Goal: Task Accomplishment & Management: Use online tool/utility

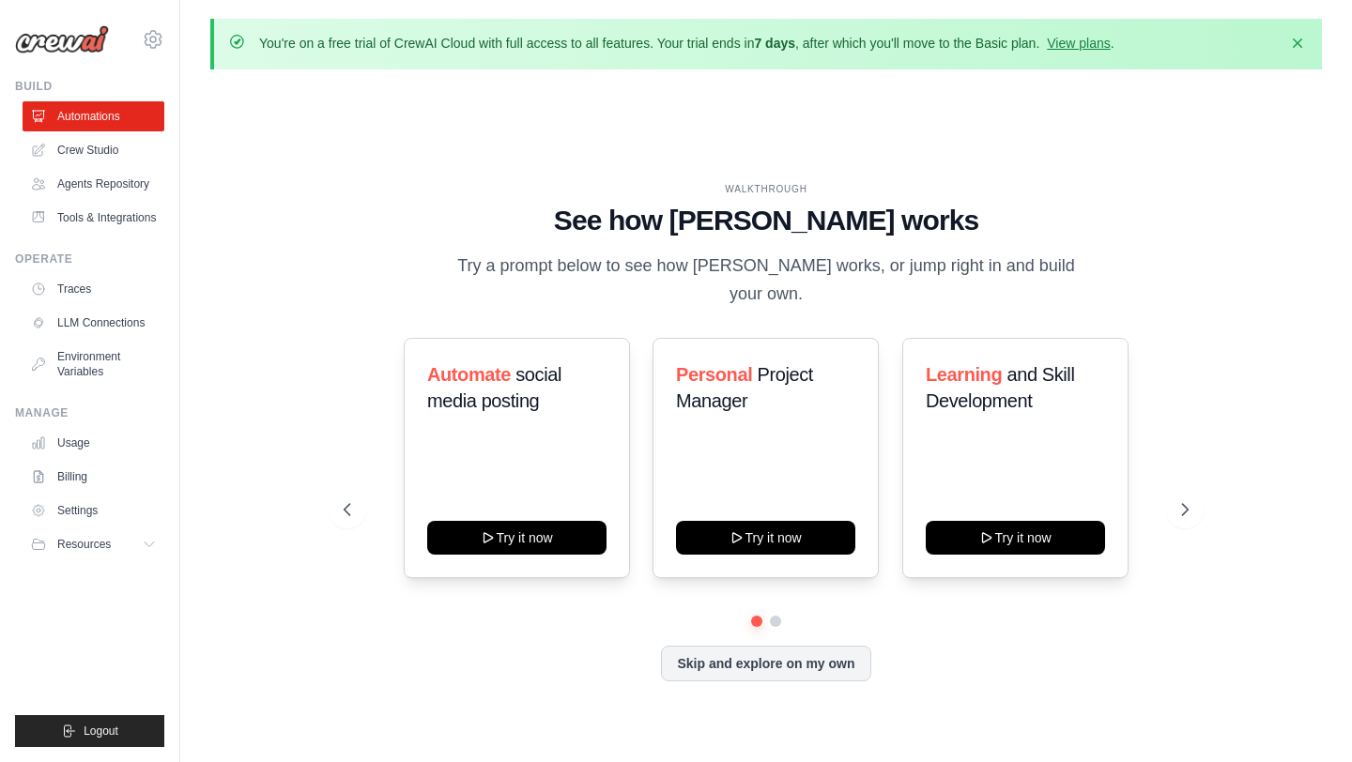
click at [399, 225] on h1 "See how [PERSON_NAME] works" at bounding box center [766, 221] width 844 height 34
click at [100, 179] on link "Agents Repository" at bounding box center [95, 184] width 142 height 30
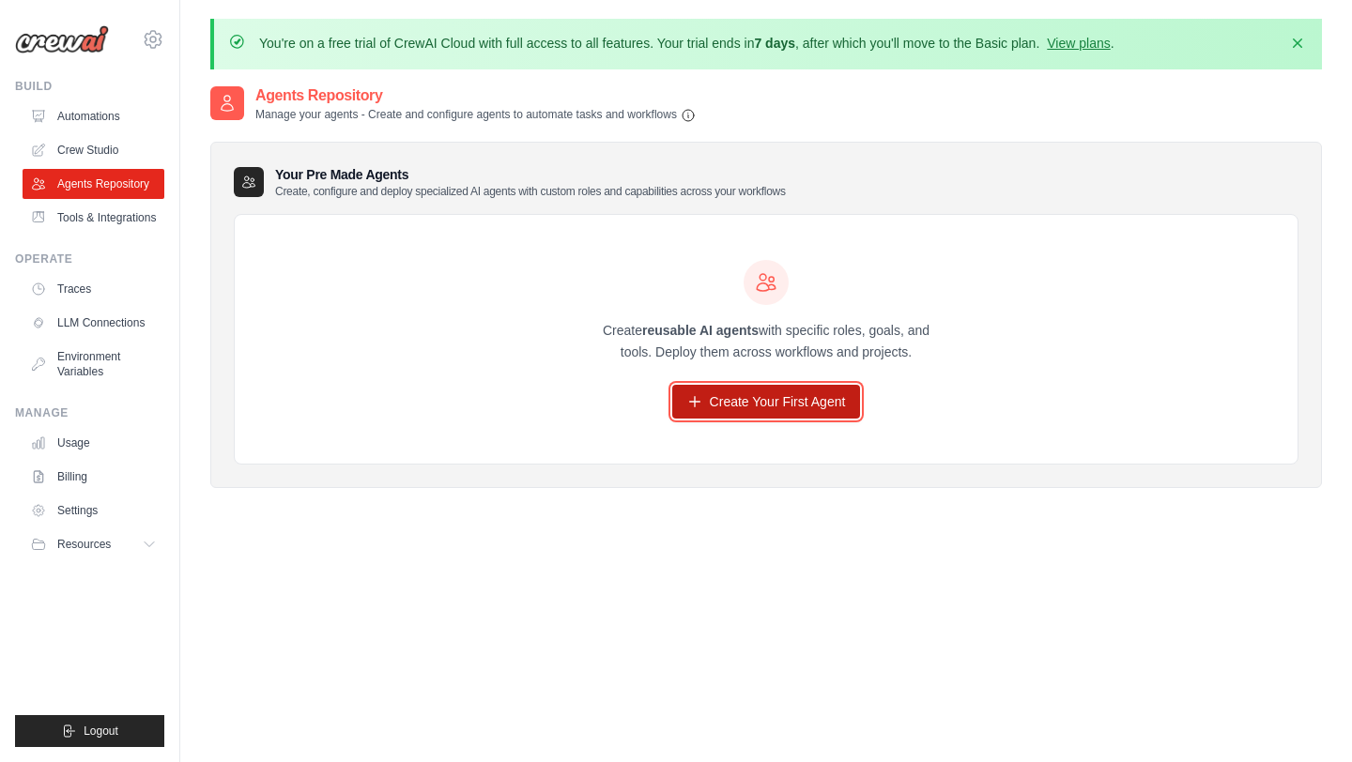
click at [728, 405] on link "Create Your First Agent" at bounding box center [766, 402] width 189 height 34
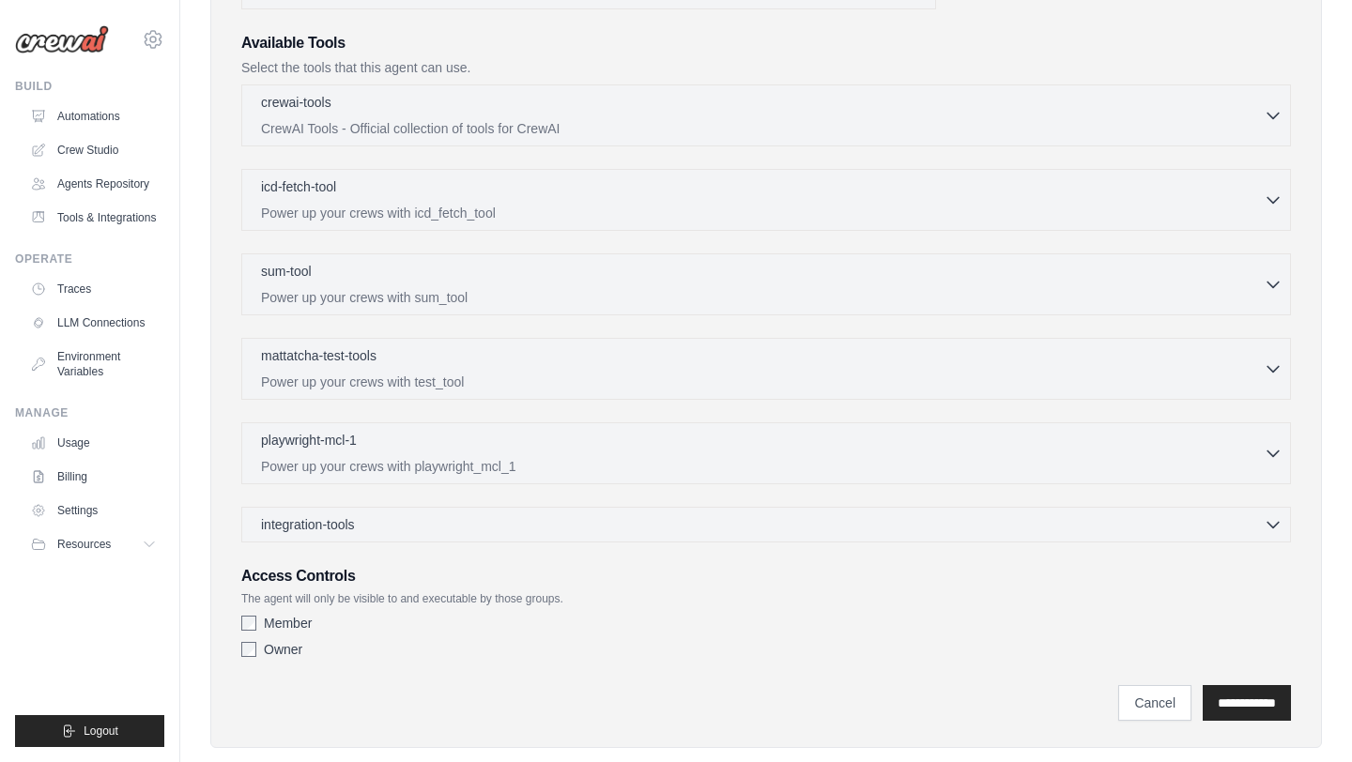
scroll to position [537, 0]
